Goal: Task Accomplishment & Management: Manage account settings

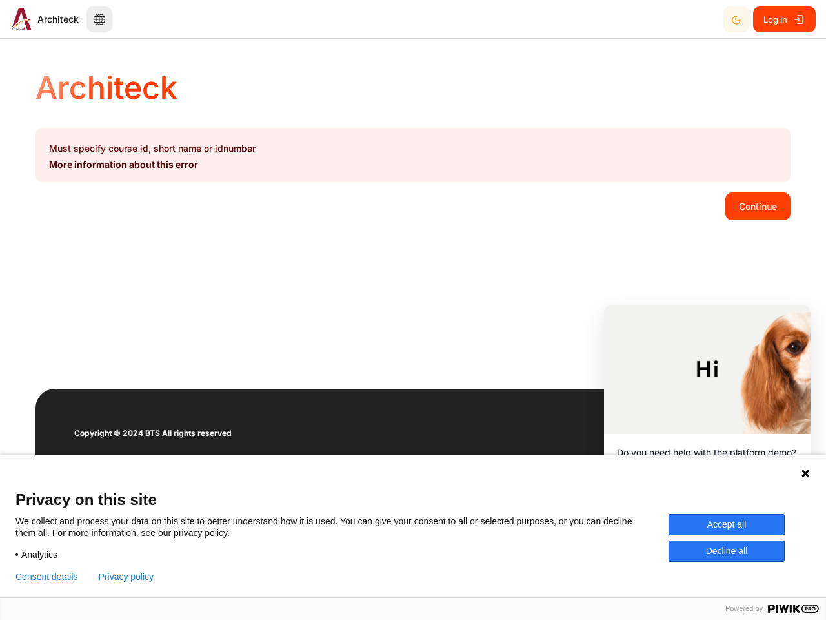
click at [413, 310] on div "Architeck Must specify course id, short name or idnumber More information about…" at bounding box center [413, 218] width 826 height 340
click at [736, 19] on icon "Dark Mode" at bounding box center [736, 20] width 10 height 10
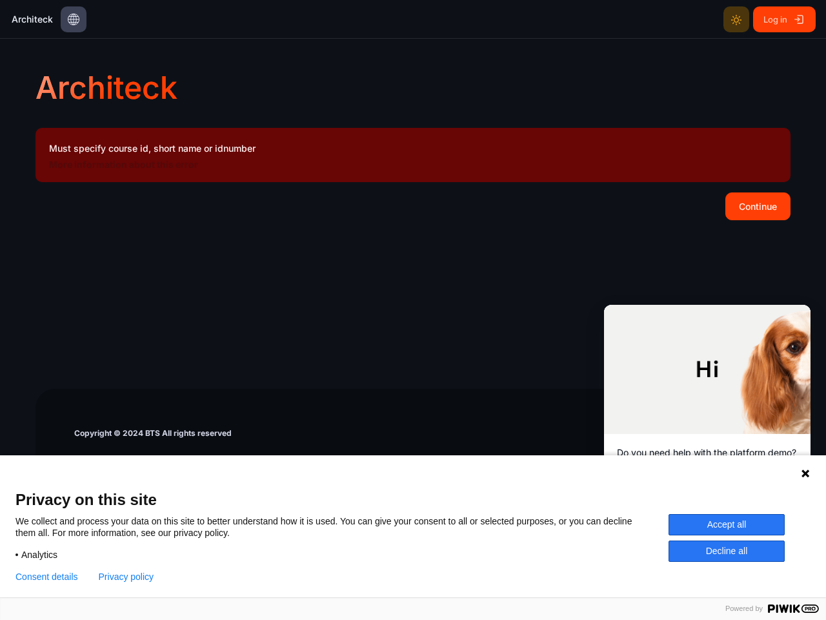
click at [758, 206] on button "Continue" at bounding box center [757, 205] width 65 height 27
click at [805, 473] on icon at bounding box center [806, 473] width 8 height 8
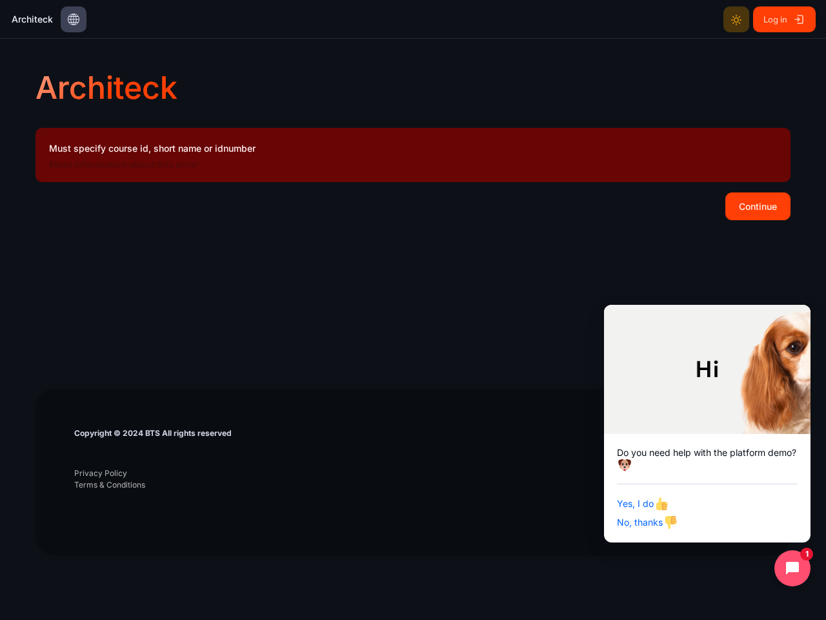
click at [727, 524] on div "Yes, I do No, thanks" at bounding box center [707, 506] width 181 height 46
click at [727, 550] on footer "Copyright © 2024 BTS All rights reserved Privacy Policy Terms & Conditions" at bounding box center [412, 472] width 755 height 167
click at [46, 576] on div at bounding box center [412, 589] width 755 height 59
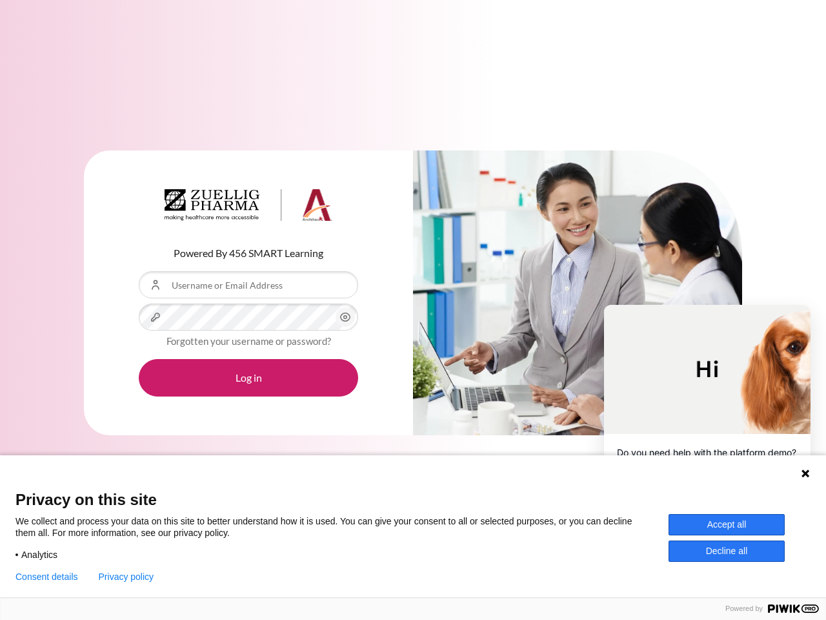
click at [413, 310] on div "Content" at bounding box center [577, 292] width 329 height 285
click at [345, 317] on icon "Content" at bounding box center [345, 316] width 15 height 15
click at [248, 378] on button "Log in" at bounding box center [248, 377] width 219 height 37
click at [805, 473] on icon at bounding box center [806, 473] width 8 height 8
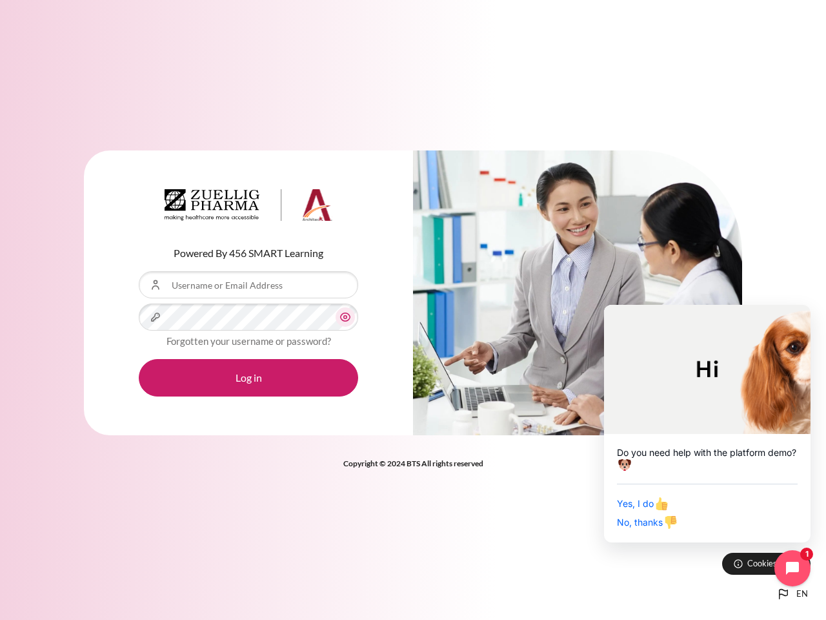
click at [727, 524] on div "Yes, I do No, thanks" at bounding box center [707, 506] width 181 height 46
click at [727, 550] on div "Powered By 456 SMART Learning Username or Email Address Password Forgotten your…" at bounding box center [413, 310] width 826 height 620
click at [46, 576] on div "Powered By 456 SMART Learning Username or Email Address Password Forgotten your…" at bounding box center [413, 310] width 826 height 620
